Goal: Book appointment/travel/reservation

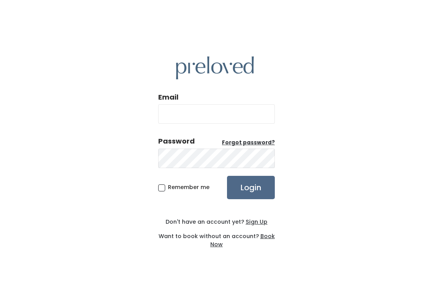
click at [195, 112] on input "Email" at bounding box center [216, 113] width 117 height 19
type input "[EMAIL_ADDRESS][DOMAIN_NAME]"
click at [255, 188] on input "Login" at bounding box center [251, 187] width 48 height 23
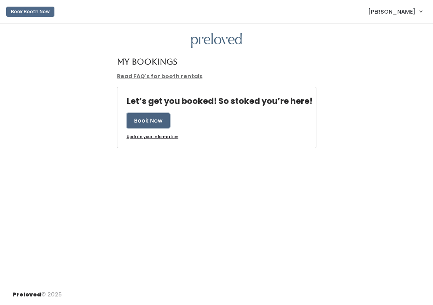
click at [148, 120] on button "Book Now" at bounding box center [148, 120] width 43 height 15
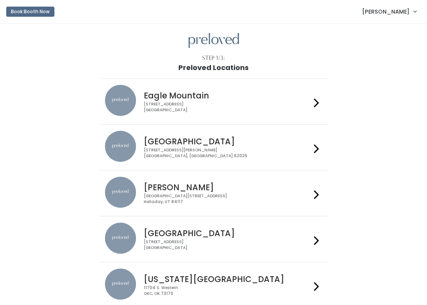
click at [316, 237] on icon at bounding box center [316, 240] width 5 height 11
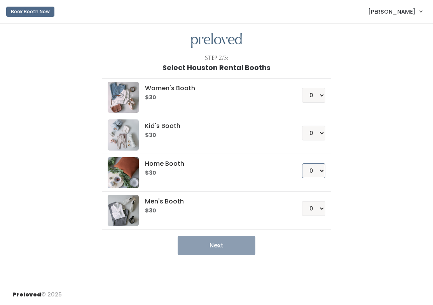
click at [317, 166] on select "0 1 2 3 4" at bounding box center [313, 170] width 23 height 15
select select "1"
click at [302, 163] on select "0 1 2 3 4" at bounding box center [313, 170] width 23 height 15
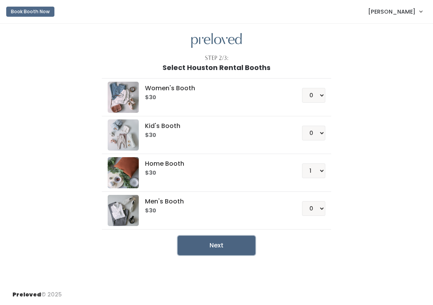
click at [227, 244] on button "Next" at bounding box center [217, 244] width 78 height 19
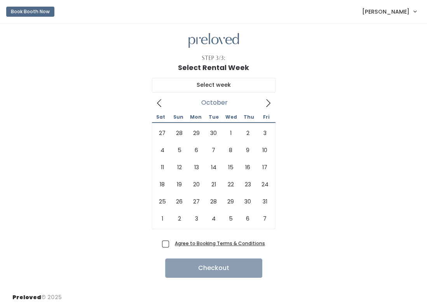
click at [269, 104] on icon at bounding box center [268, 103] width 9 height 9
click at [267, 103] on icon at bounding box center [268, 103] width 9 height 9
click at [159, 106] on icon at bounding box center [159, 103] width 9 height 9
click at [415, 14] on link "[PERSON_NAME]" at bounding box center [389, 11] width 70 height 17
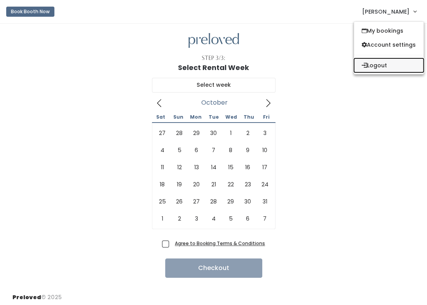
click at [383, 64] on button "Logout" at bounding box center [389, 65] width 70 height 14
